Goal: Find specific page/section: Find specific page/section

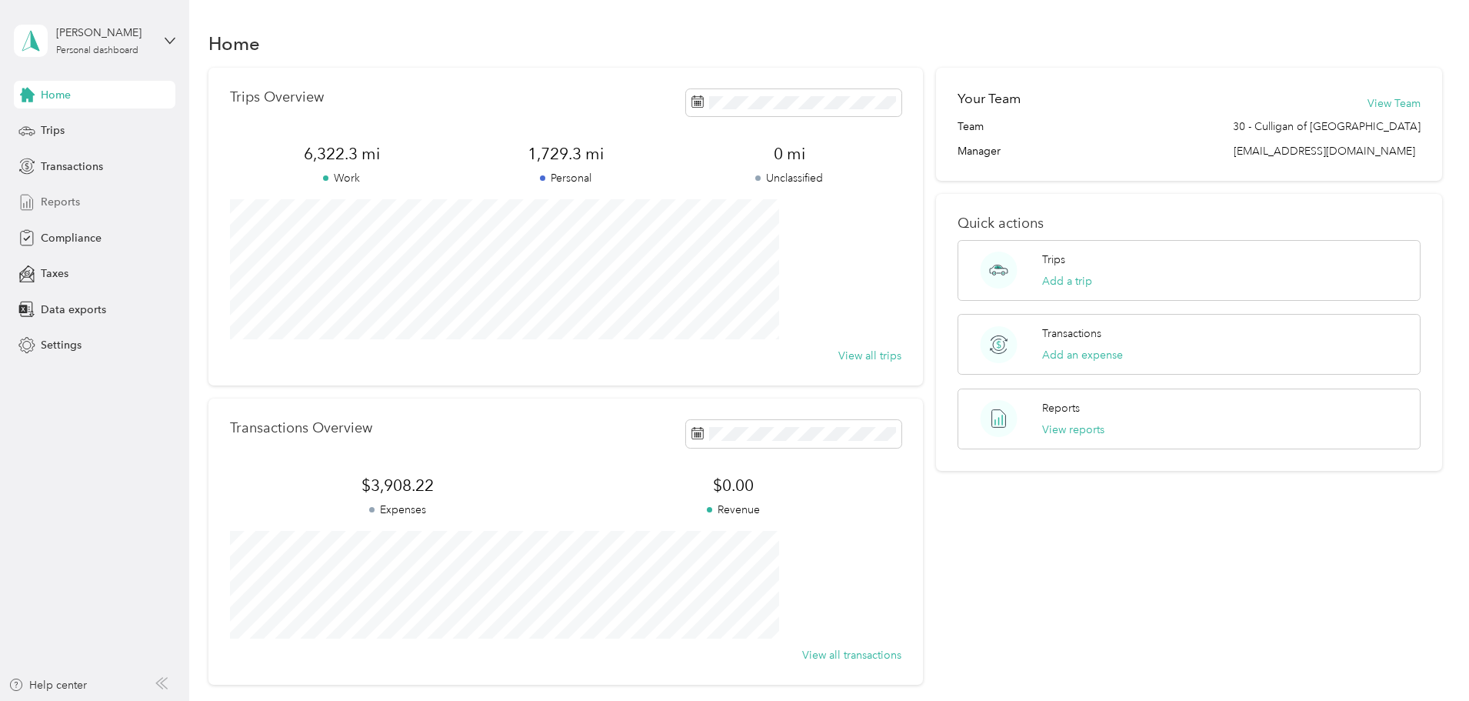
click at [61, 200] on span "Reports" at bounding box center [60, 202] width 39 height 16
